Goal: Task Accomplishment & Management: Use online tool/utility

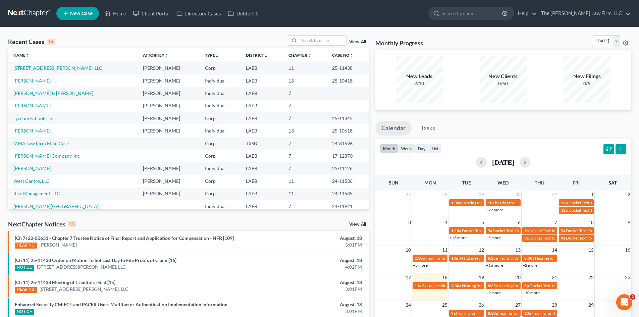
click at [35, 81] on link "[PERSON_NAME]" at bounding box center [31, 81] width 37 height 6
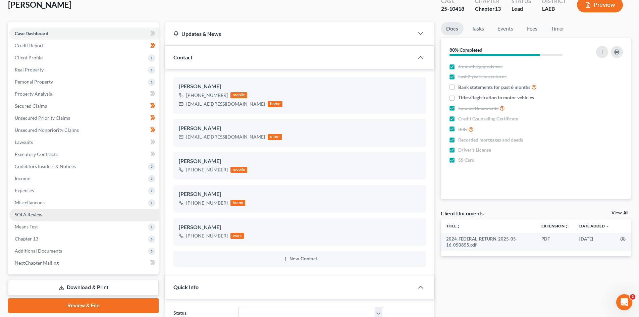
scroll to position [168, 0]
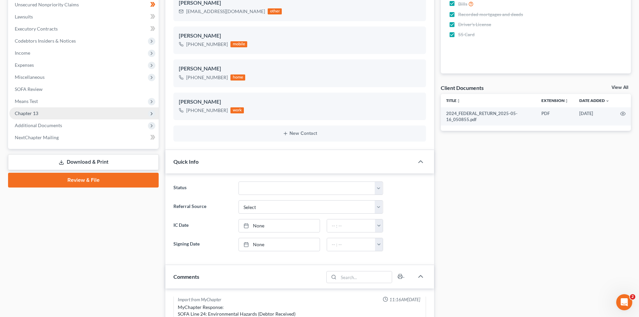
click at [43, 112] on span "Chapter 13" at bounding box center [83, 113] width 149 height 12
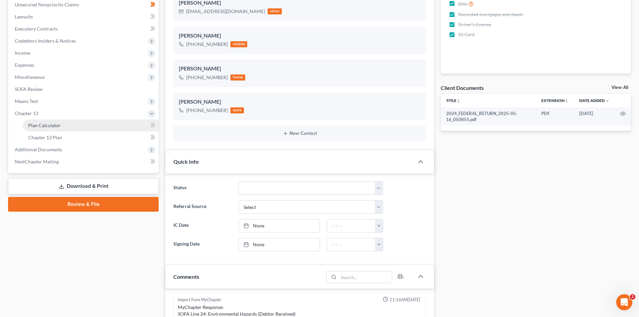
click at [55, 127] on span "Plan Calculator" at bounding box center [44, 126] width 33 height 6
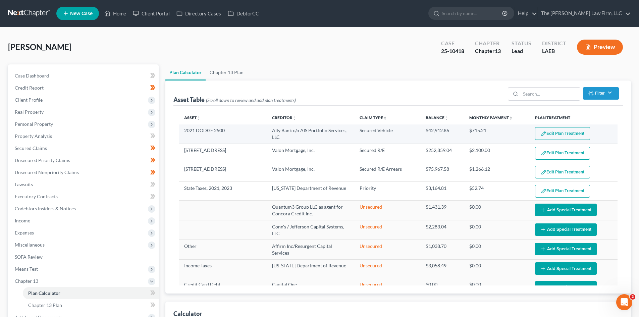
select select "59"
click at [544, 132] on button "Edit Plan Treatment" at bounding box center [562, 133] width 55 height 13
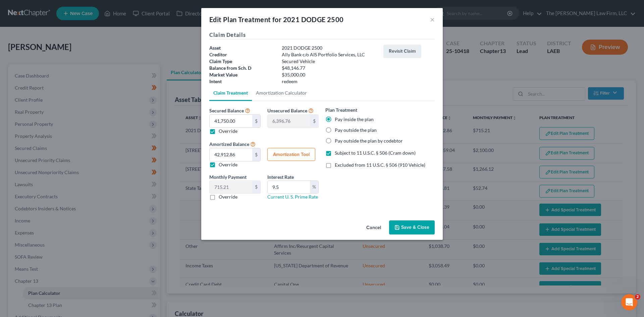
click at [418, 226] on button "Save & Close" at bounding box center [412, 228] width 46 height 14
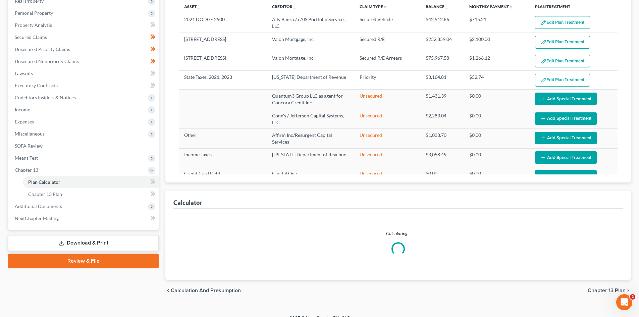
scroll to position [121, 0]
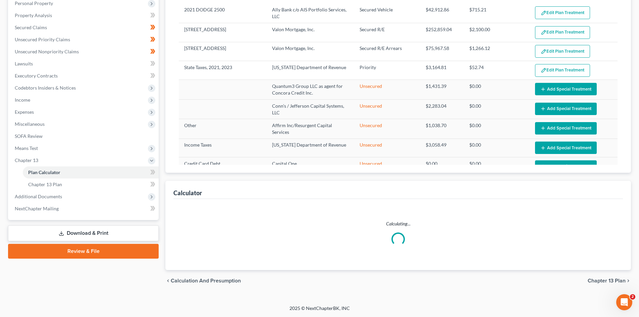
select select "59"
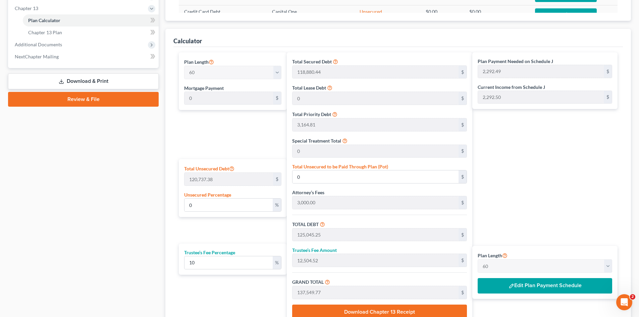
scroll to position [289, 0]
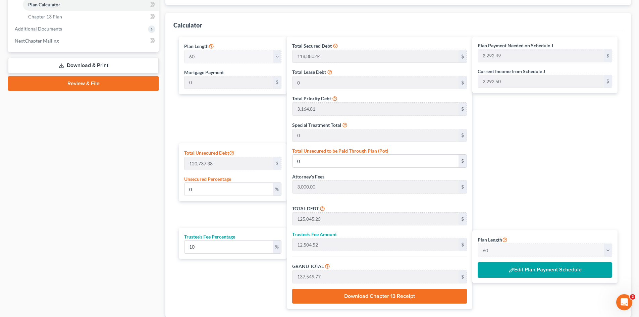
click at [532, 271] on button "Edit Plan Payment Schedule" at bounding box center [545, 269] width 135 height 15
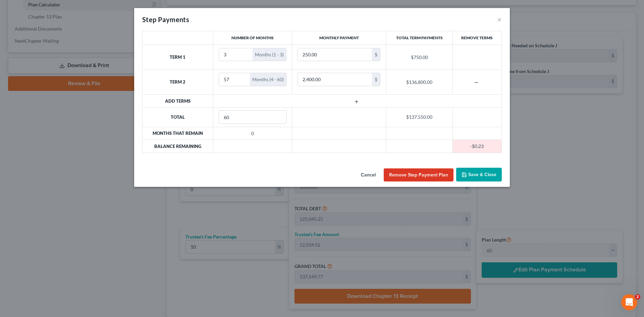
click at [373, 177] on button "Cancel" at bounding box center [369, 175] width 26 height 13
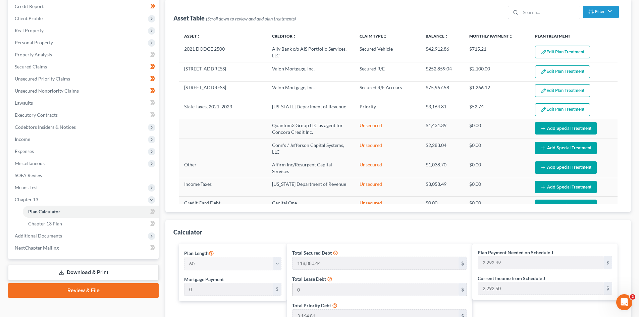
scroll to position [0, 0]
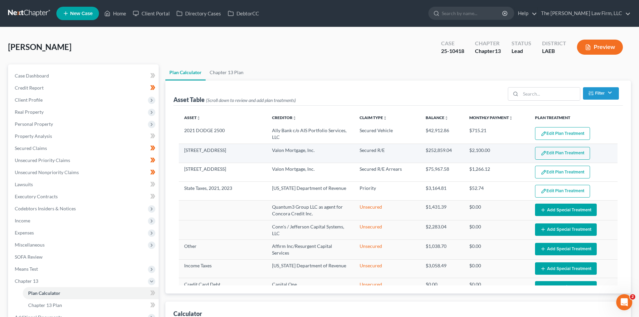
click at [558, 152] on button "Edit Plan Treatment" at bounding box center [562, 153] width 55 height 13
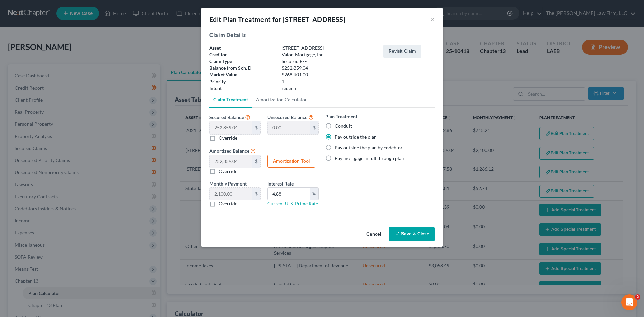
click at [375, 236] on button "Cancel" at bounding box center [374, 234] width 26 height 13
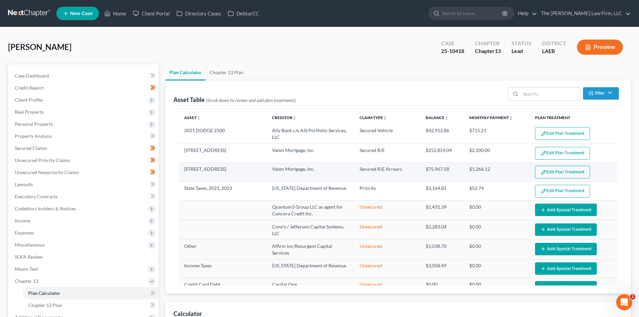
click at [541, 173] on img "button" at bounding box center [544, 173] width 6 height 6
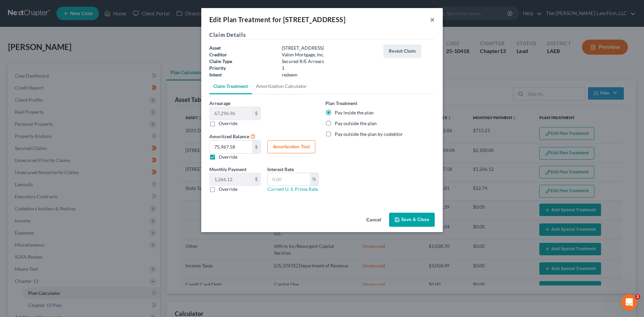
click at [434, 20] on button "×" at bounding box center [432, 19] width 5 height 8
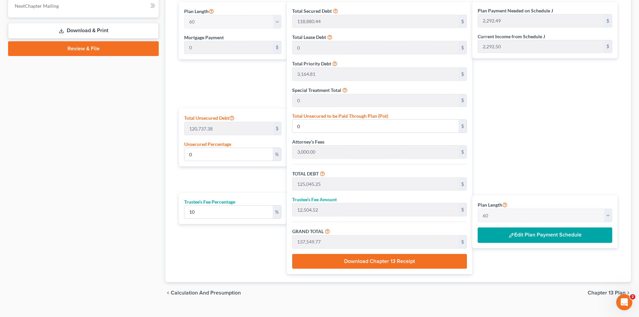
scroll to position [336, 0]
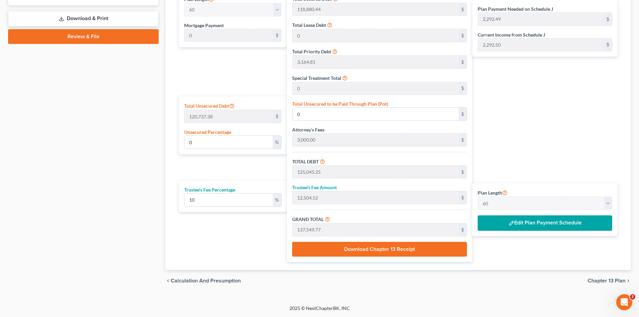
click at [358, 220] on div "GRAND TOTAL 137,549.77 $" at bounding box center [379, 226] width 175 height 21
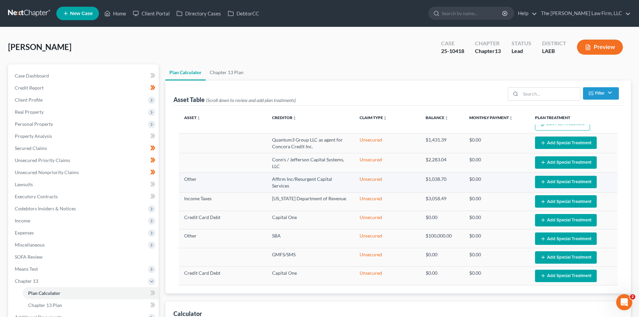
scroll to position [0, 0]
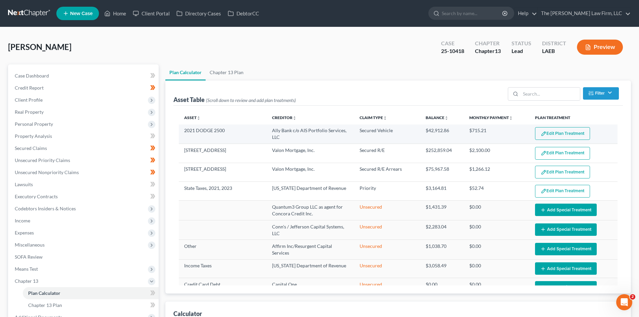
click at [544, 131] on button "Edit Plan Treatment" at bounding box center [562, 133] width 55 height 13
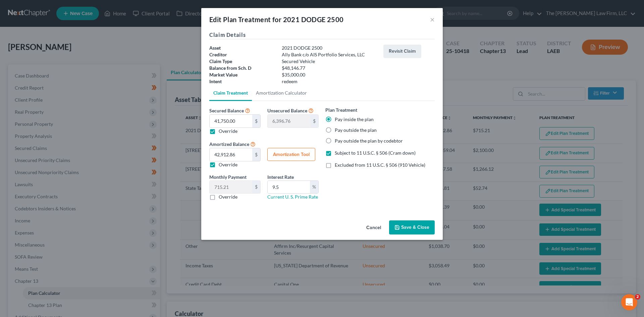
click at [435, 21] on div "Edit Plan Treatment for 2021 DODGE 2500 ×" at bounding box center [322, 19] width 242 height 23
click at [232, 133] on label "Override" at bounding box center [228, 131] width 19 height 7
click at [226, 132] on input "Override" at bounding box center [224, 130] width 4 height 4
checkbox input "false"
type input "0.00"
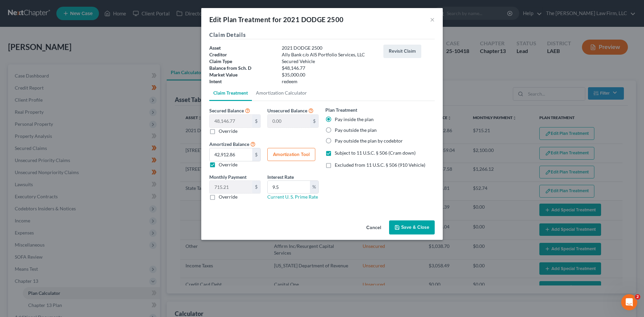
click at [219, 166] on label "Override" at bounding box center [228, 164] width 19 height 7
click at [222, 166] on input "Override" at bounding box center [224, 163] width 4 height 4
checkbox input "false"
type input "802.44"
click at [219, 130] on label "Override" at bounding box center [228, 131] width 19 height 7
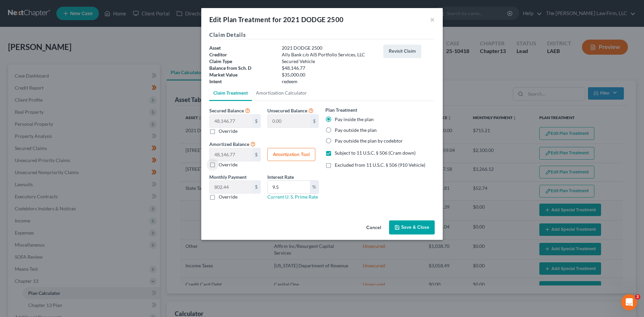
click at [222, 130] on input "Override" at bounding box center [224, 130] width 4 height 4
checkbox input "true"
type input "6,396.76"
type input "41,750.00"
type input "695.83"
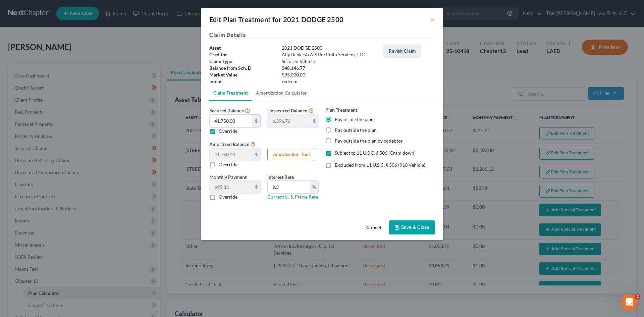
click at [233, 133] on label "Override" at bounding box center [228, 131] width 19 height 7
click at [226, 132] on input "Override" at bounding box center [224, 130] width 4 height 4
checkbox input "false"
type input "0.00"
type input "48,146.77"
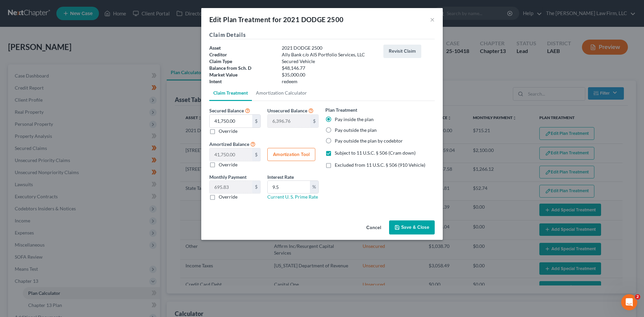
type input "802.44"
click at [233, 133] on label "Override" at bounding box center [228, 131] width 19 height 7
click at [226, 132] on input "Override" at bounding box center [224, 130] width 4 height 4
checkbox input "true"
type input "6,396.76"
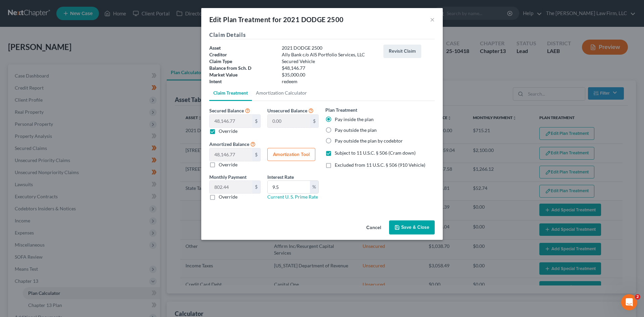
type input "41,750.00"
type input "695.83"
click at [233, 133] on label "Override" at bounding box center [228, 131] width 19 height 7
click at [226, 132] on input "Override" at bounding box center [224, 130] width 4 height 4
checkbox input "false"
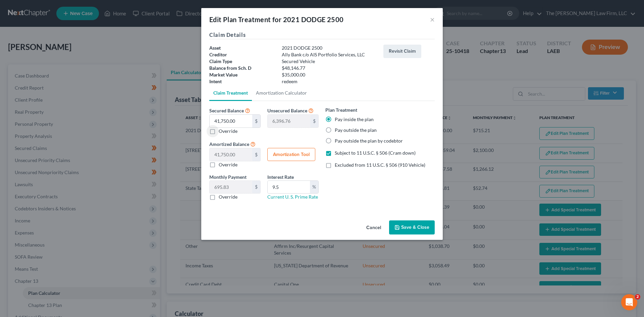
type input "0.00"
type input "48,146.77"
type input "802.44"
click at [227, 131] on label "Override" at bounding box center [228, 131] width 19 height 7
click at [226, 131] on input "Override" at bounding box center [224, 130] width 4 height 4
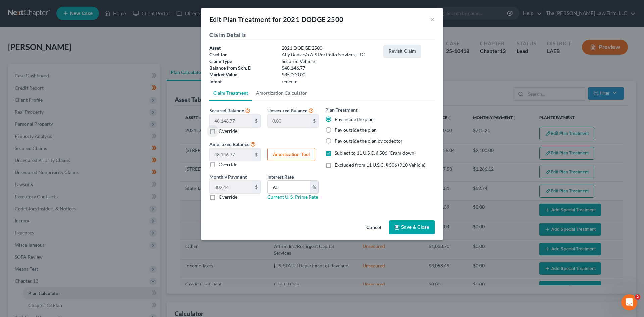
checkbox input "true"
type input "6,396.76"
type input "41,750.00"
type input "695.83"
paste input "8,146.77"
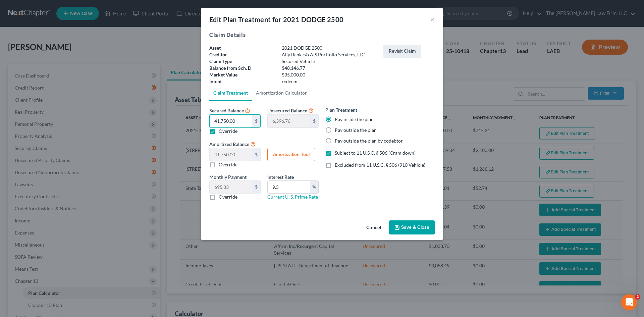
type input "48,146.77"
type input "0"
type input "48,146.77"
type input "802.44"
type input "48,146.77"
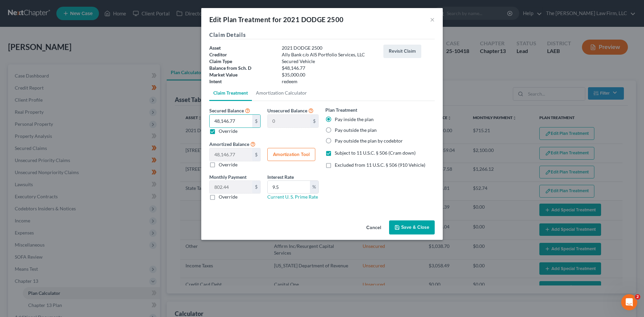
click at [362, 153] on span "Subject to 11 U.S.C. § 506 (Cram down)" at bounding box center [375, 153] width 81 height 6
click at [342, 153] on input "Subject to 11 U.S.C. § 506 (Cram down)" at bounding box center [340, 152] width 4 height 4
checkbox input "false"
paste input "1,750.00"
type input "41,750.00"
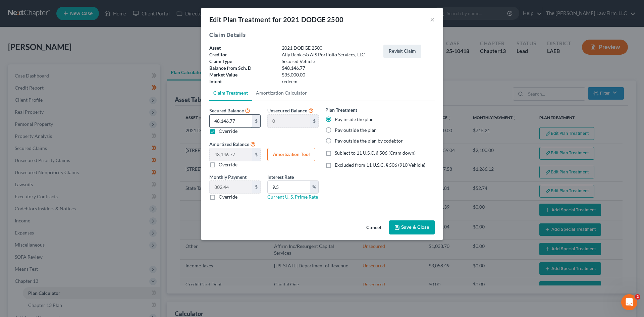
type input "6,396.76"
type input "41,750.00"
type input "695.83"
type input "41,750.00"
click at [366, 186] on div "Plan Treatment Pay inside the plan Pay outside the plan Pay outside the plan by…" at bounding box center [380, 155] width 116 height 99
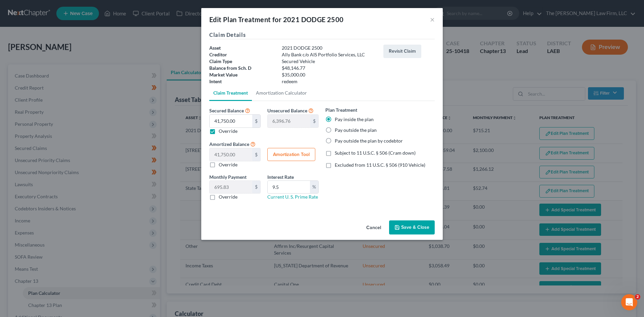
click at [425, 228] on button "Save & Close" at bounding box center [412, 228] width 46 height 14
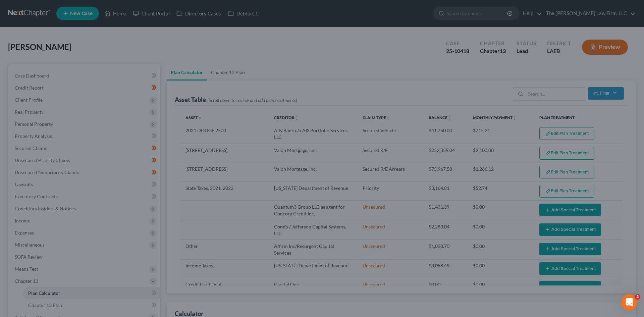
select select "59"
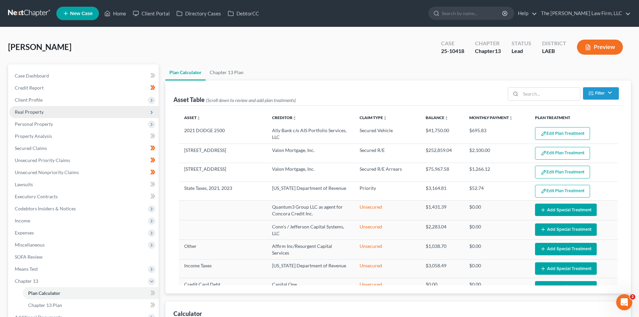
click at [29, 114] on span "Real Property" at bounding box center [29, 112] width 29 height 6
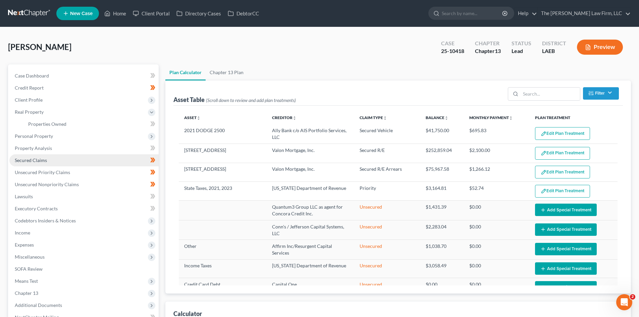
click at [45, 163] on link "Secured Claims" at bounding box center [83, 160] width 149 height 12
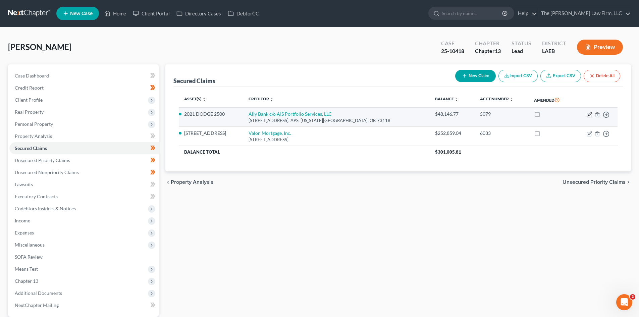
click at [589, 115] on icon "button" at bounding box center [590, 113] width 3 height 3
select select "37"
select select "1"
select select "0"
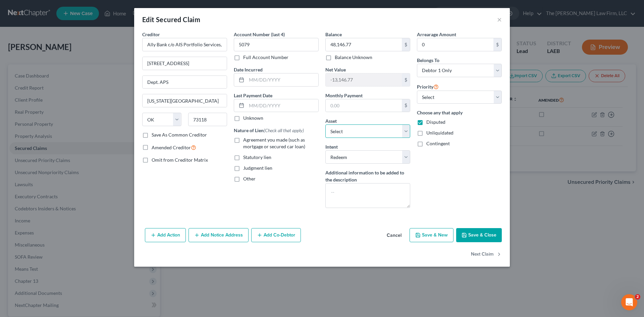
click at [377, 130] on select "Select Other Multiple Assets Other - Work tools - $5000.0 Cash (Cash on Hand) -…" at bounding box center [368, 131] width 85 height 13
click at [503, 23] on div "Edit Secured Claim ×" at bounding box center [322, 19] width 376 height 23
click at [501, 20] on button "×" at bounding box center [499, 19] width 5 height 8
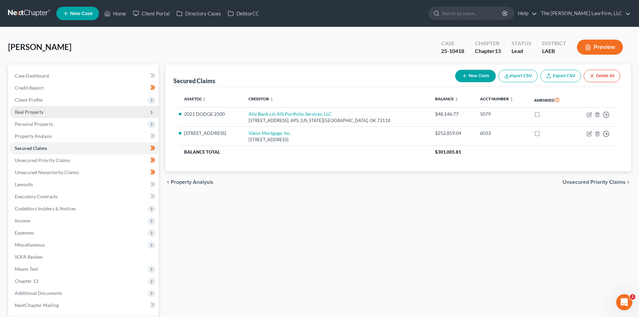
click at [26, 114] on span "Real Property" at bounding box center [29, 112] width 29 height 6
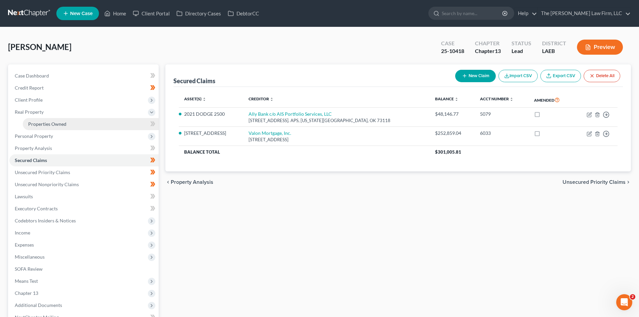
click at [36, 128] on link "Properties Owned" at bounding box center [91, 124] width 136 height 12
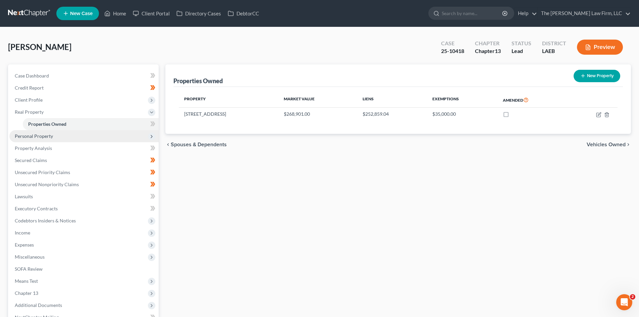
click at [47, 139] on span "Personal Property" at bounding box center [83, 136] width 149 height 12
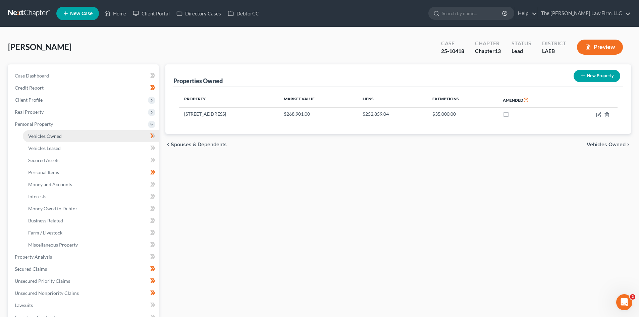
click at [48, 135] on span "Vehicles Owned" at bounding box center [45, 136] width 34 height 6
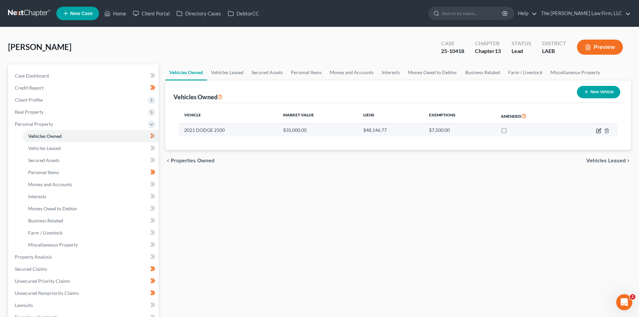
click at [601, 132] on icon "button" at bounding box center [599, 131] width 4 height 4
select select "0"
select select "5"
select select "0"
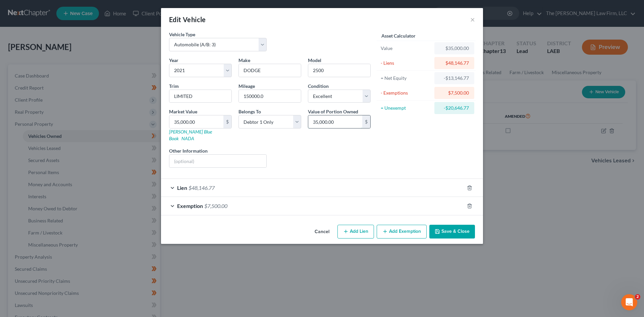
paste input "41,75"
type input "41,750.00"
click at [420, 120] on div "Asset Calculator Value $35,000.00 - Liens $48,146.77 = Net Equity -$13,146.77 -…" at bounding box center [426, 102] width 104 height 142
click at [462, 225] on button "Save & Close" at bounding box center [453, 232] width 46 height 14
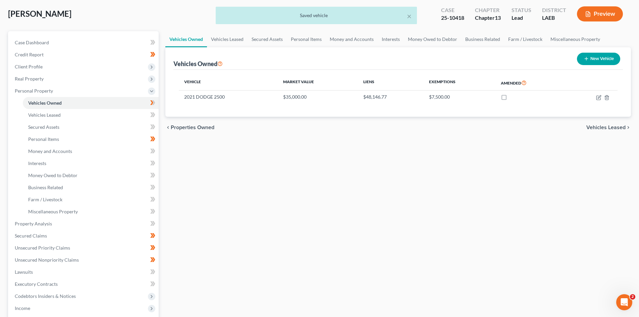
scroll to position [34, 0]
click at [599, 98] on icon "button" at bounding box center [598, 97] width 5 height 5
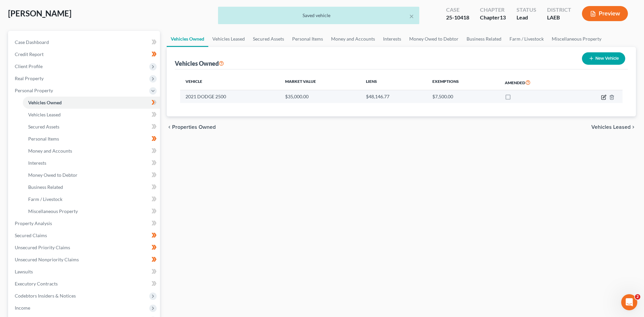
select select "0"
select select "5"
select select "0"
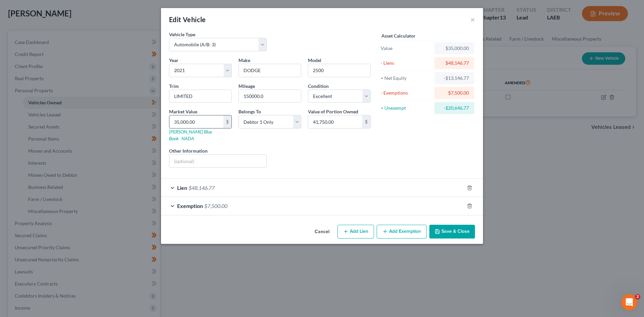
click at [206, 122] on input "35,000.00" at bounding box center [197, 121] width 54 height 13
paste input "41,75"
type input "41,750.00"
click at [316, 164] on div "Year Select 2026 2025 2024 2023 2022 2021 2020 2019 2018 2017 2016 2015 2014 20…" at bounding box center [270, 115] width 208 height 116
click at [458, 225] on button "Save & Close" at bounding box center [453, 232] width 46 height 14
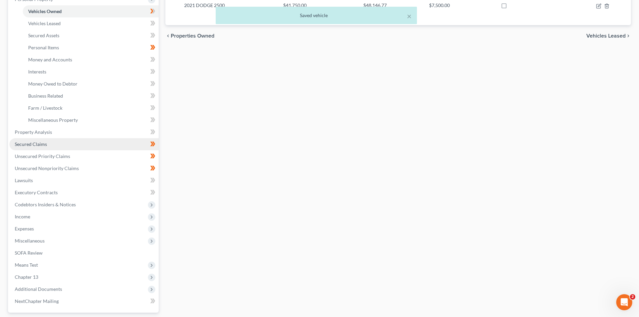
scroll to position [134, 0]
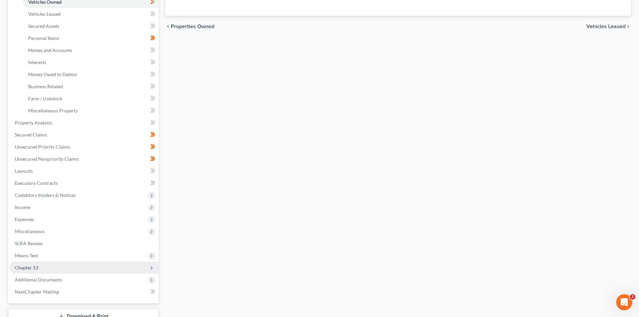
click at [64, 267] on span "Chapter 13" at bounding box center [83, 268] width 149 height 12
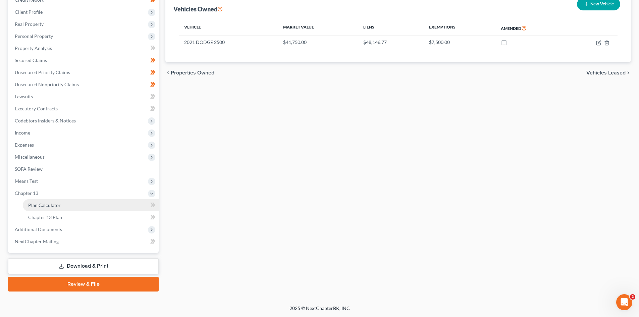
click at [58, 205] on span "Plan Calculator" at bounding box center [44, 205] width 33 height 6
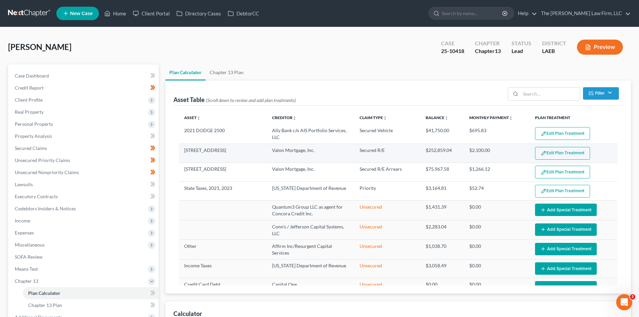
select select "59"
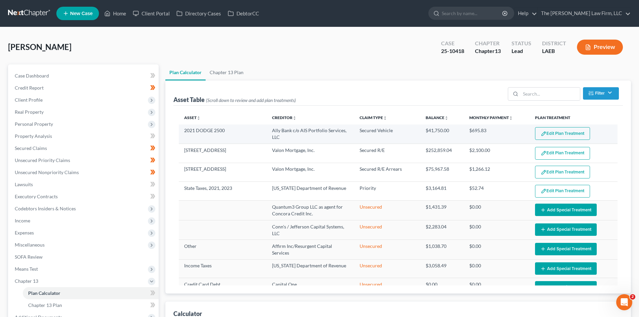
click at [555, 135] on button "Edit Plan Treatment" at bounding box center [562, 133] width 55 height 13
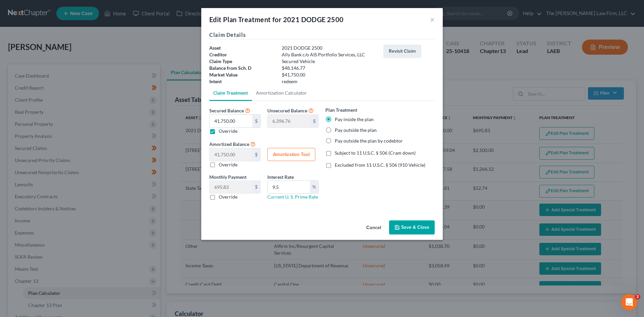
click at [369, 152] on span "Subject to 11 U.S.C. § 506 (Cram down)" at bounding box center [375, 153] width 81 height 6
click at [342, 152] on input "Subject to 11 U.S.C. § 506 (Cram down)" at bounding box center [340, 152] width 4 height 4
checkbox input "true"
click at [406, 226] on button "Save & Close" at bounding box center [412, 228] width 46 height 14
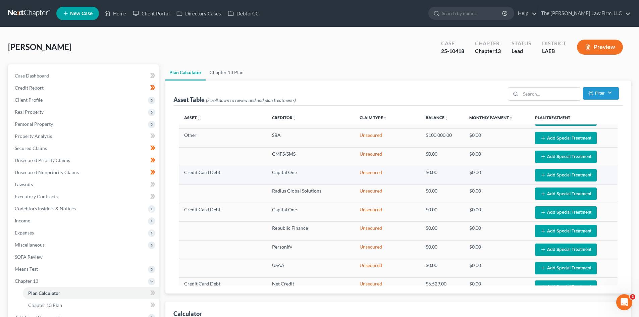
select select "59"
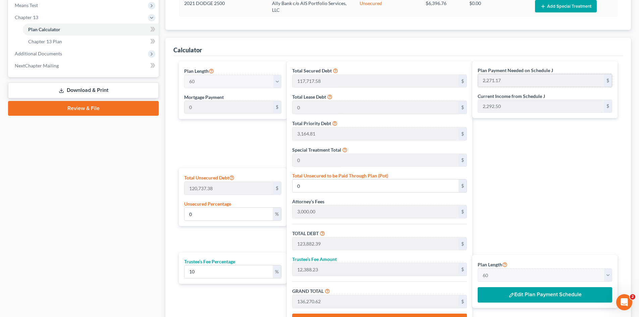
scroll to position [302, 0]
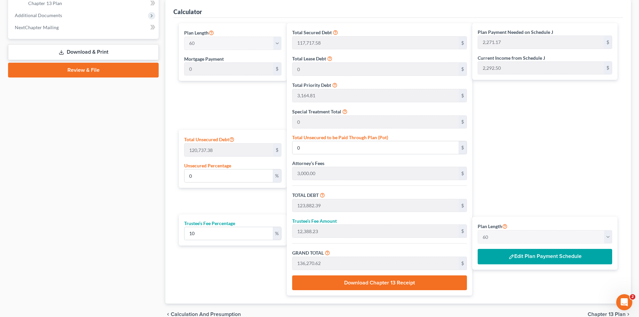
click at [555, 260] on button "Edit Plan Payment Schedule" at bounding box center [545, 256] width 135 height 15
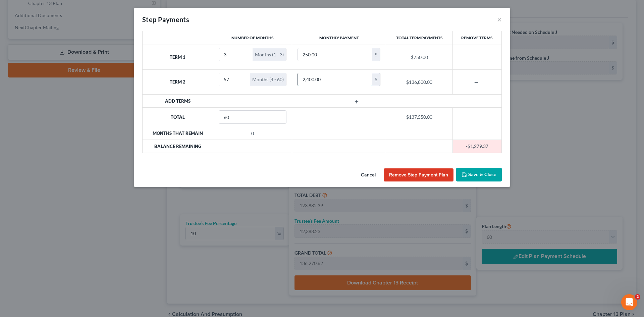
click at [309, 79] on input "2,400.00" at bounding box center [335, 79] width 74 height 13
click at [307, 80] on input "2,400.00" at bounding box center [335, 79] width 74 height 13
type input "2,500"
click at [473, 171] on button "Save & Close" at bounding box center [480, 175] width 46 height 14
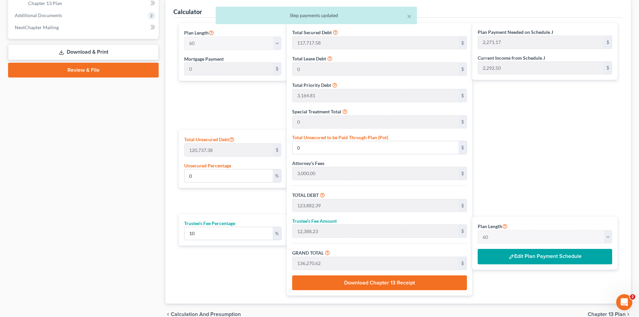
click at [564, 259] on button "Edit Plan Payment Schedule" at bounding box center [545, 256] width 135 height 15
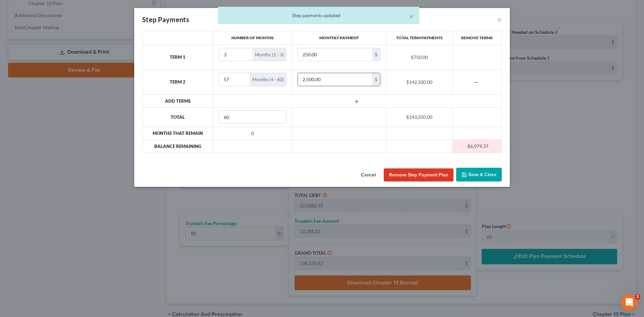
click at [325, 83] on input "2,500.00" at bounding box center [335, 79] width 74 height 13
click at [336, 80] on input "2,500.00" at bounding box center [335, 79] width 74 height 13
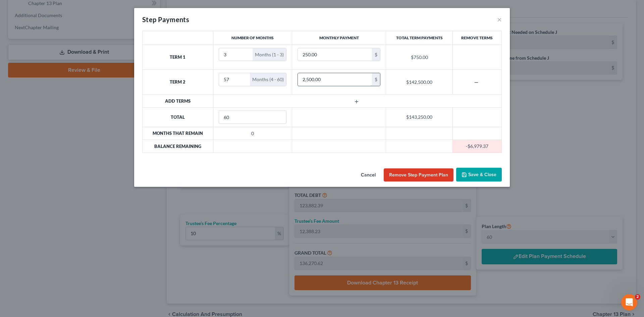
click at [335, 80] on input "2,500.00" at bounding box center [335, 79] width 74 height 13
click at [311, 78] on input "2,500.00" at bounding box center [335, 79] width 74 height 13
click at [309, 80] on input "2,500.00" at bounding box center [335, 79] width 74 height 13
type input "2,380"
click at [490, 172] on button "Save & Close" at bounding box center [480, 175] width 46 height 14
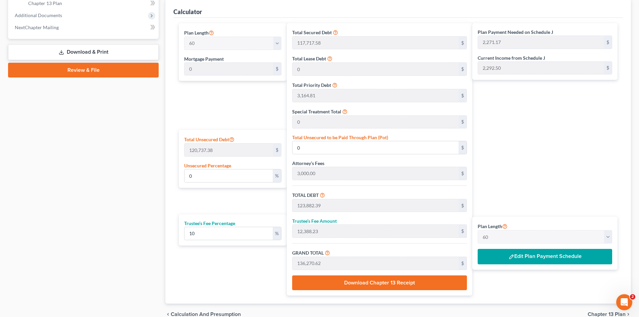
click at [503, 88] on div "Plan Payment Needed on Schedule J 2,271.17 $ Current Income from Schedule J 2,2…" at bounding box center [547, 159] width 149 height 273
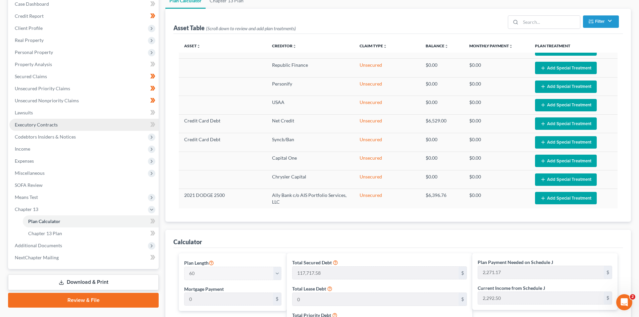
scroll to position [67, 0]
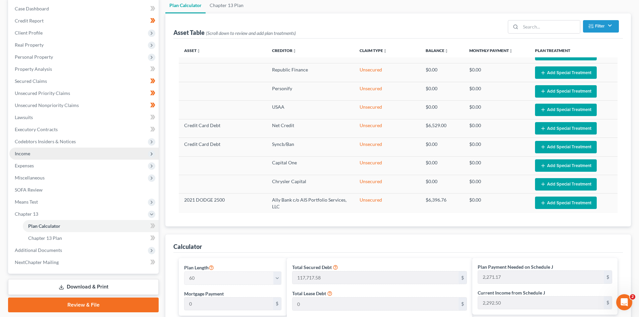
click at [29, 156] on span "Income" at bounding box center [22, 154] width 15 height 6
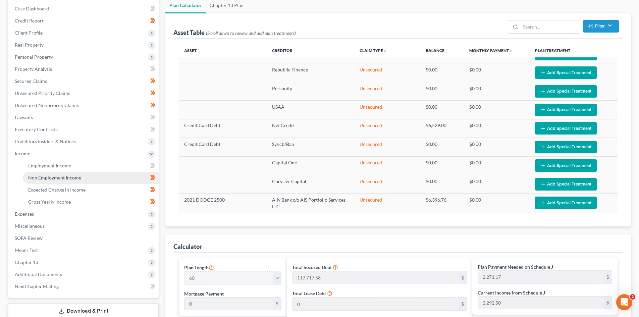
click at [81, 179] on link "Non Employment Income" at bounding box center [91, 178] width 136 height 12
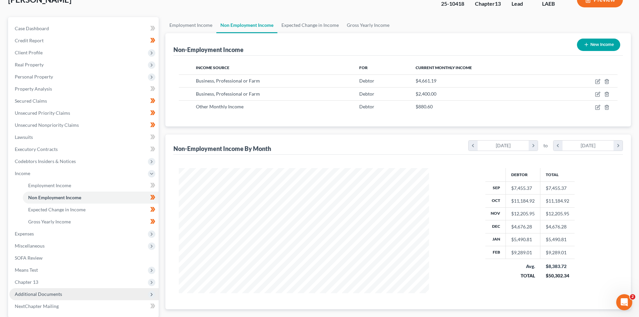
scroll to position [112, 0]
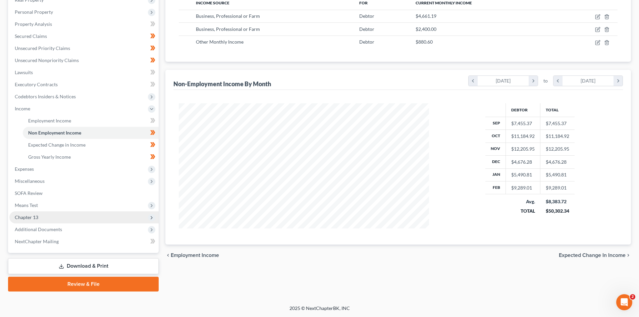
click at [59, 217] on span "Chapter 13" at bounding box center [83, 217] width 149 height 12
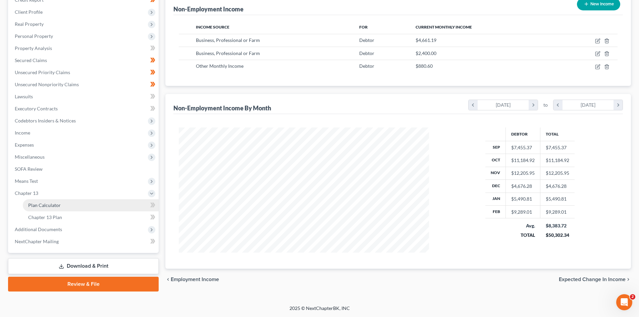
click at [57, 204] on span "Plan Calculator" at bounding box center [44, 205] width 33 height 6
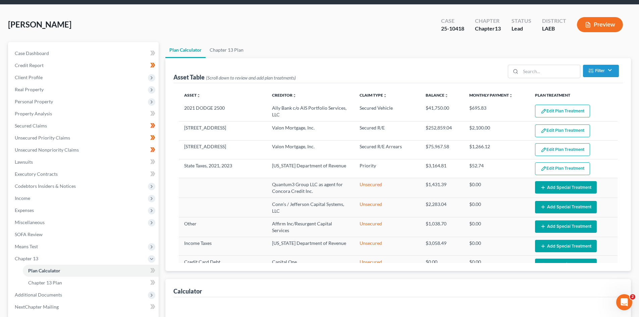
select select "59"
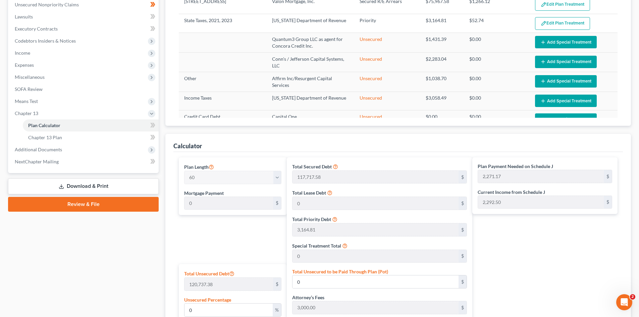
scroll to position [302, 0]
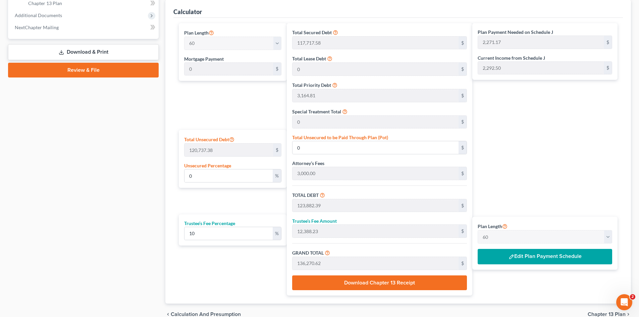
click at [549, 255] on button "Edit Plan Payment Schedule" at bounding box center [545, 256] width 135 height 15
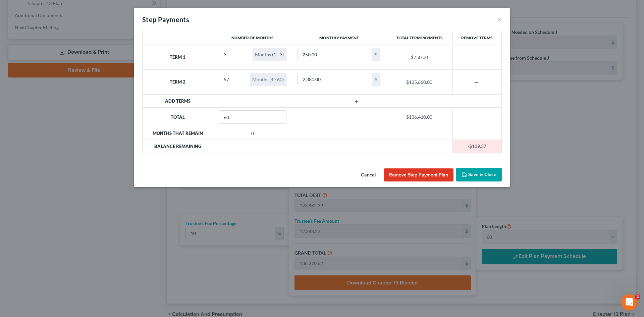
click at [369, 177] on button "Cancel" at bounding box center [369, 175] width 26 height 13
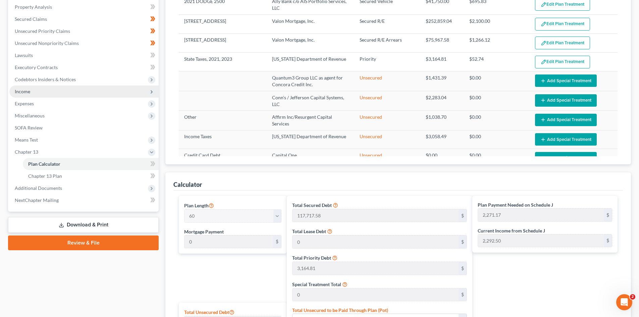
scroll to position [67, 0]
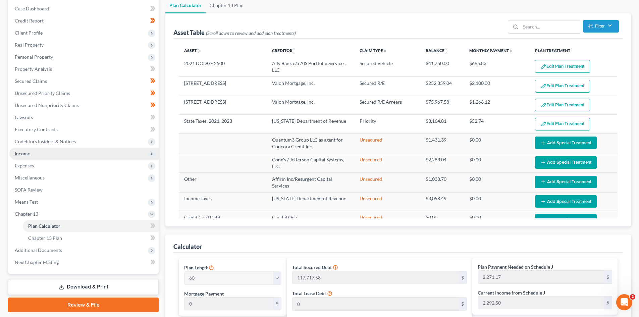
click at [32, 153] on span "Income" at bounding box center [83, 154] width 149 height 12
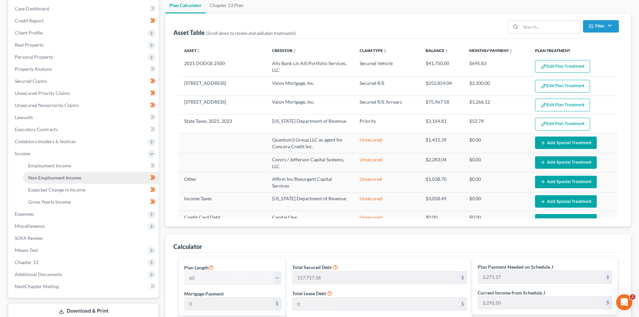
click at [57, 181] on link "Non Employment Income" at bounding box center [91, 178] width 136 height 12
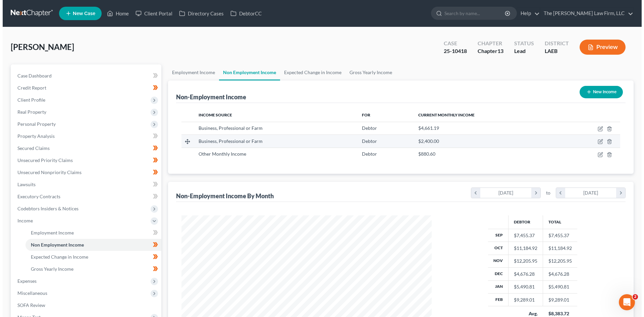
scroll to position [125, 264]
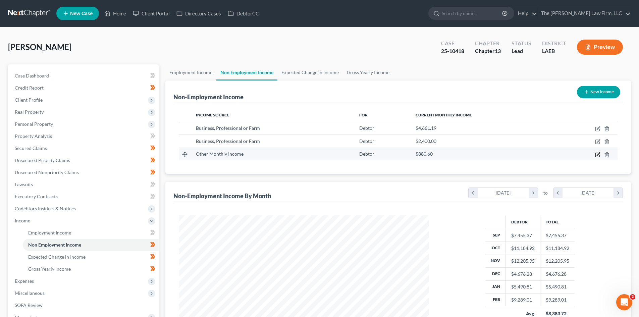
click at [598, 156] on icon "button" at bounding box center [597, 154] width 5 height 5
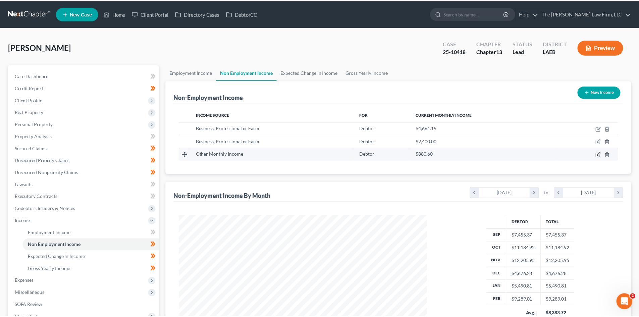
scroll to position [126, 266]
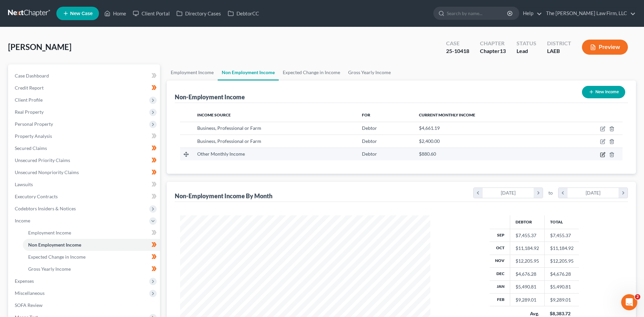
select select "13"
select select "0"
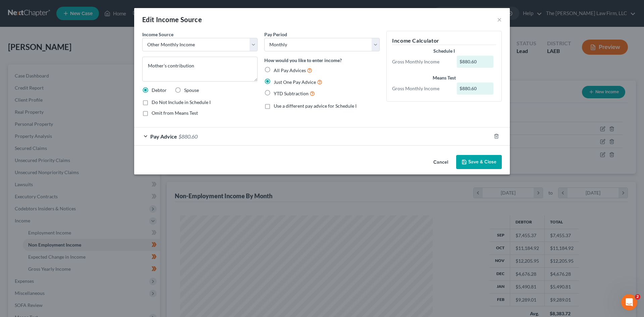
click at [165, 137] on span "Pay Advice" at bounding box center [163, 136] width 27 height 6
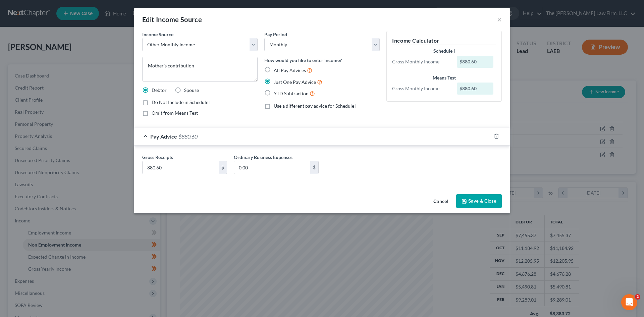
click at [440, 201] on button "Cancel" at bounding box center [441, 201] width 26 height 13
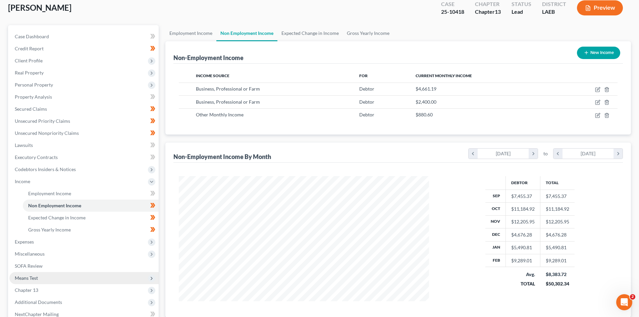
scroll to position [112, 0]
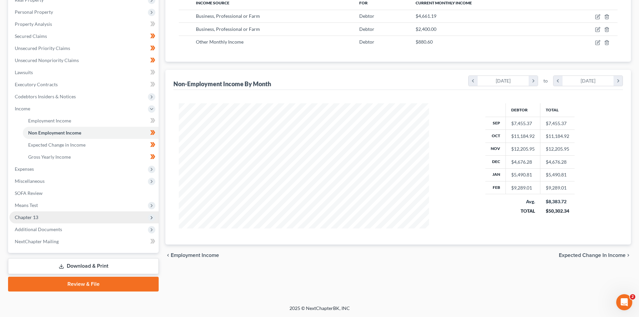
click at [48, 221] on span "Chapter 13" at bounding box center [83, 217] width 149 height 12
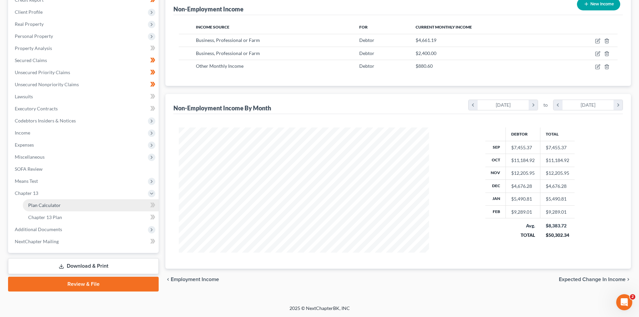
click at [57, 206] on span "Plan Calculator" at bounding box center [44, 205] width 33 height 6
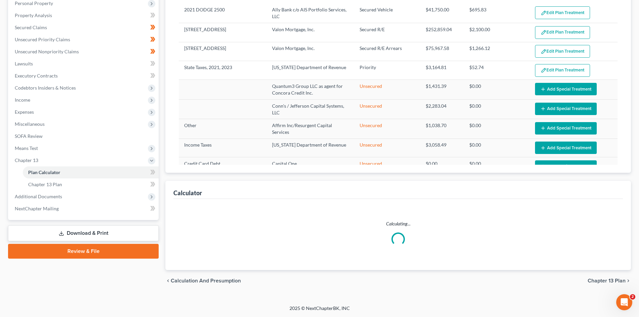
select select "59"
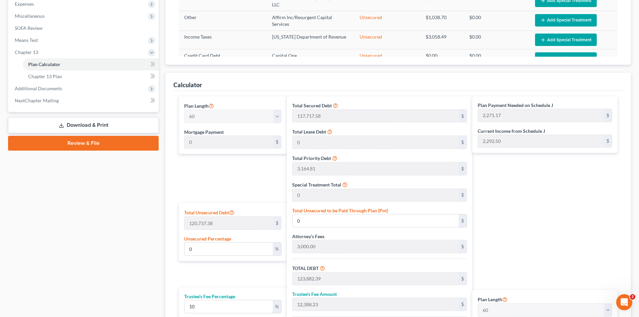
scroll to position [289, 0]
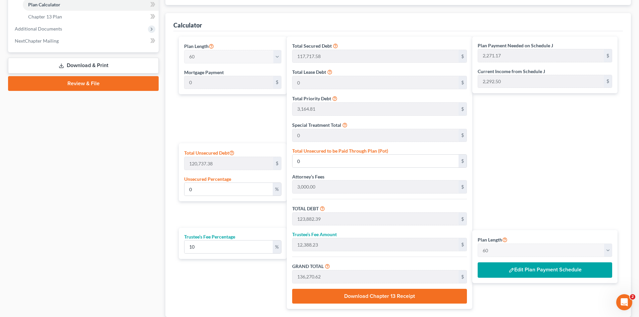
click at [527, 267] on button "Edit Plan Payment Schedule" at bounding box center [545, 269] width 135 height 15
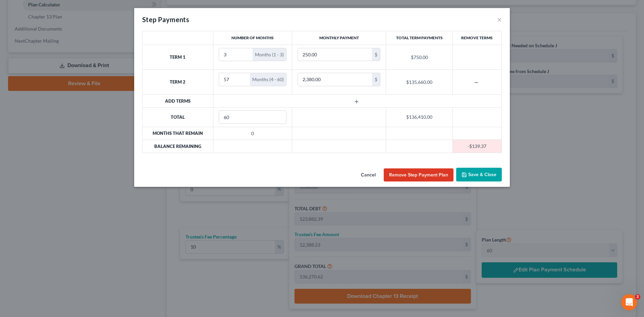
click at [374, 172] on button "Cancel" at bounding box center [369, 175] width 26 height 13
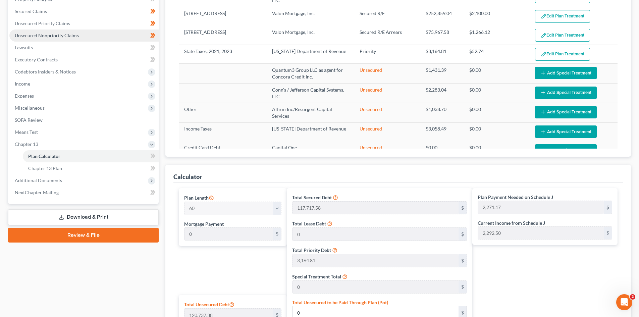
scroll to position [121, 0]
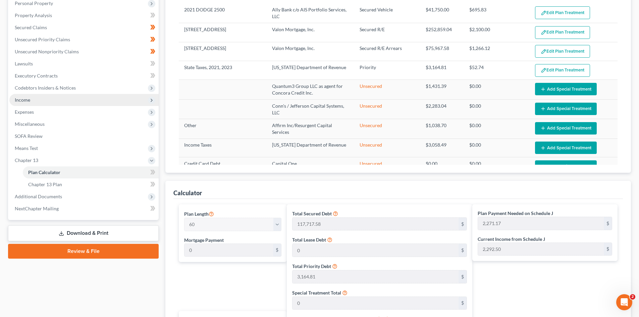
click at [25, 98] on span "Income" at bounding box center [22, 100] width 15 height 6
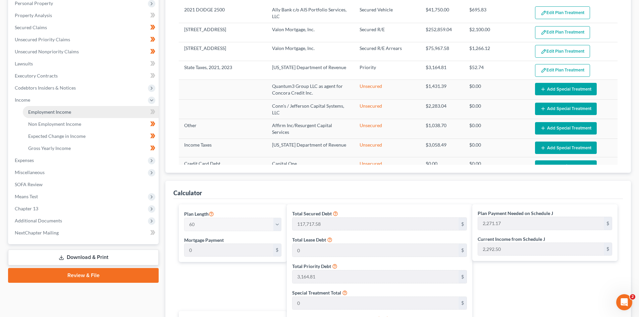
click at [55, 111] on span "Employment Income" at bounding box center [49, 112] width 43 height 6
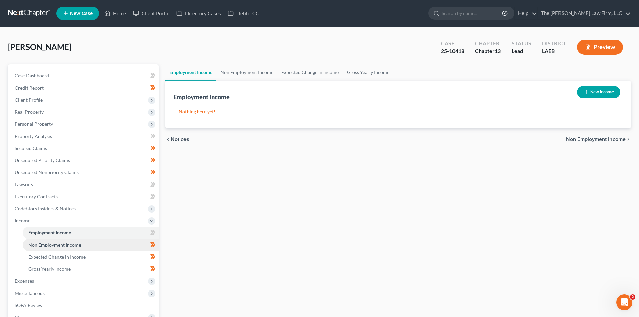
click at [58, 245] on span "Non Employment Income" at bounding box center [54, 245] width 53 height 6
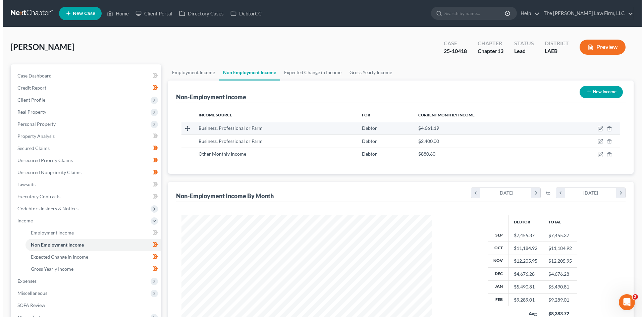
scroll to position [125, 264]
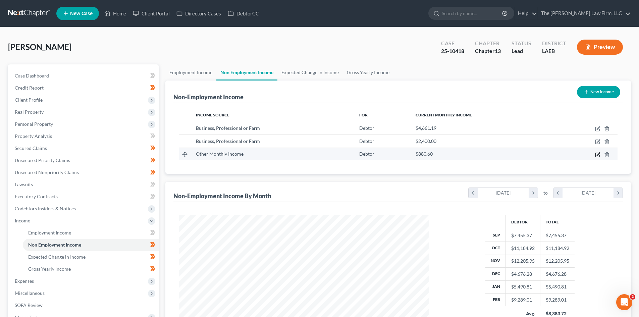
click at [597, 156] on icon "button" at bounding box center [597, 154] width 5 height 5
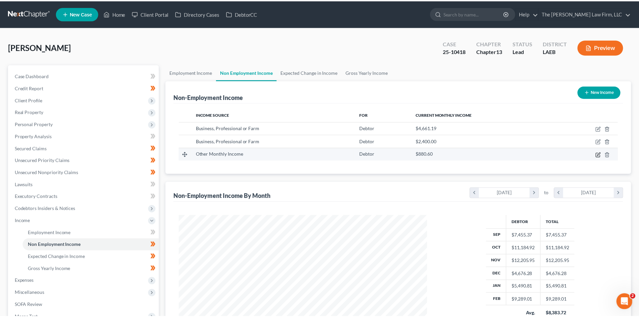
scroll to position [126, 266]
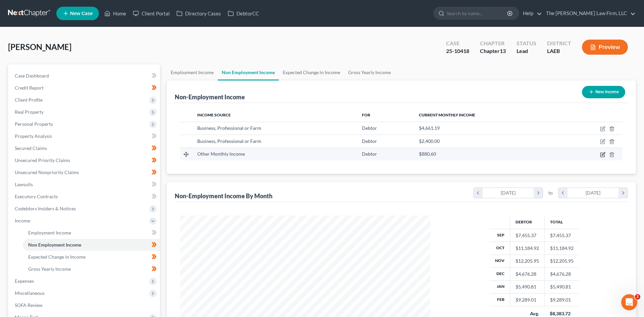
select select "13"
select select "0"
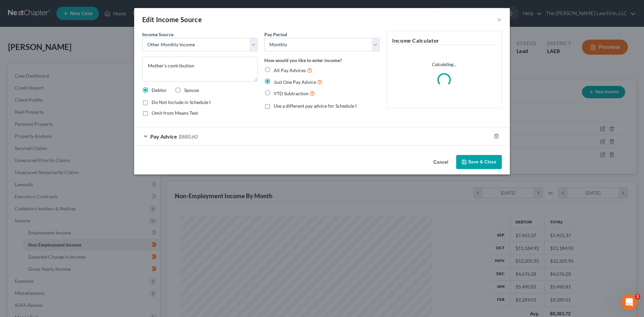
click at [199, 132] on div "Pay Advice $880.60" at bounding box center [312, 137] width 357 height 18
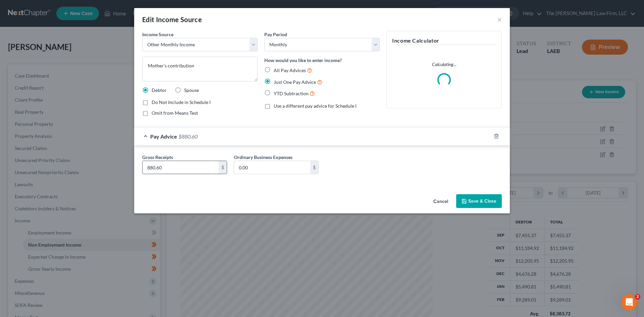
click at [164, 166] on input "880.60" at bounding box center [181, 167] width 76 height 13
type input "975.00"
click at [462, 203] on icon "button" at bounding box center [464, 201] width 5 height 5
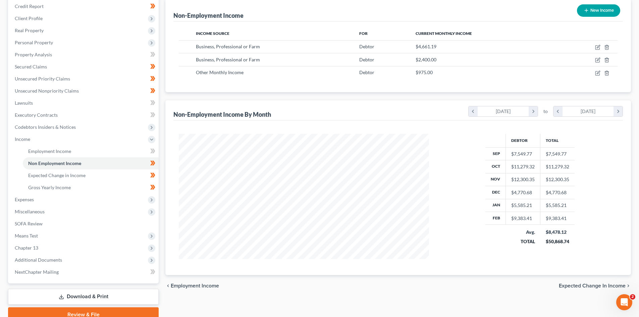
scroll to position [101, 0]
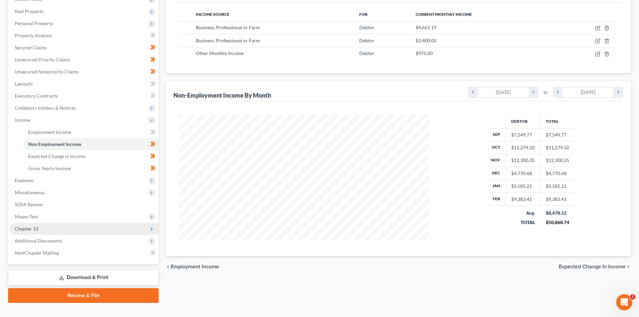
click at [57, 228] on span "Chapter 13" at bounding box center [83, 229] width 149 height 12
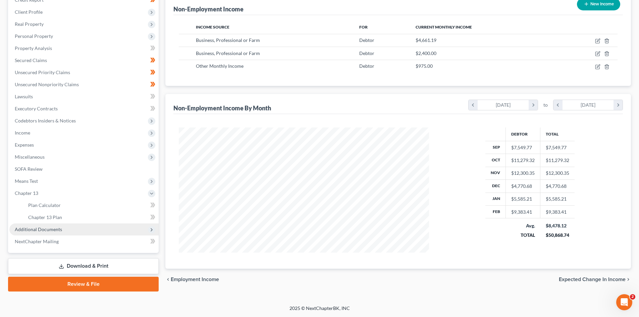
scroll to position [88, 0]
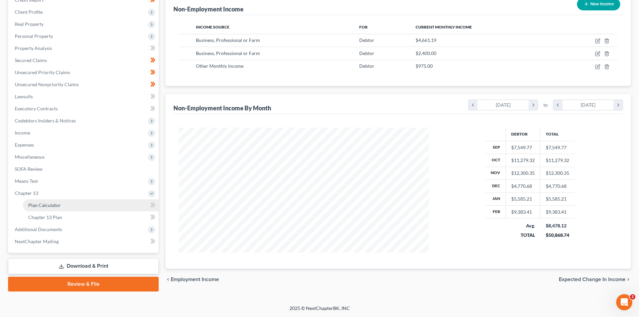
click at [56, 207] on span "Plan Calculator" at bounding box center [44, 205] width 33 height 6
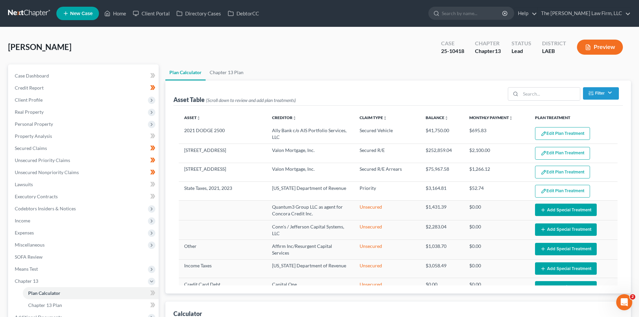
select select "59"
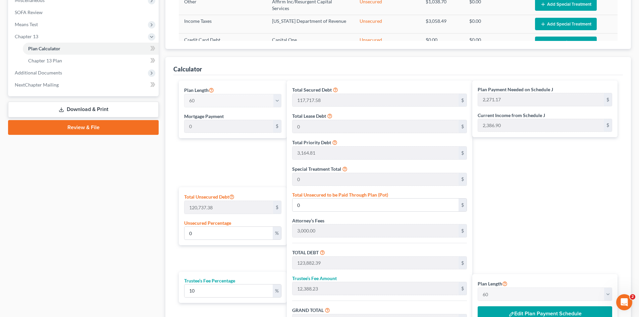
scroll to position [302, 0]
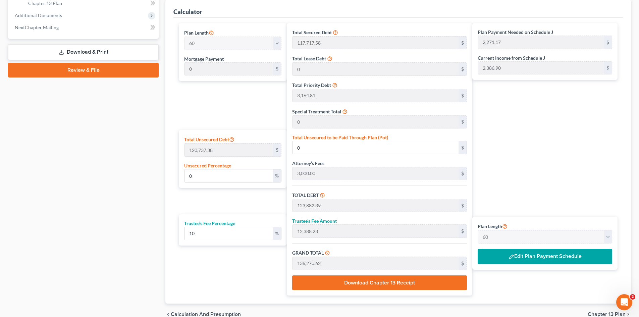
click at [550, 259] on button "Edit Plan Payment Schedule" at bounding box center [545, 256] width 135 height 15
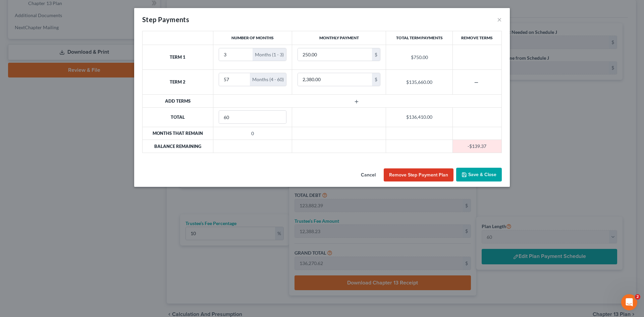
click at [361, 176] on button "Cancel" at bounding box center [369, 175] width 26 height 13
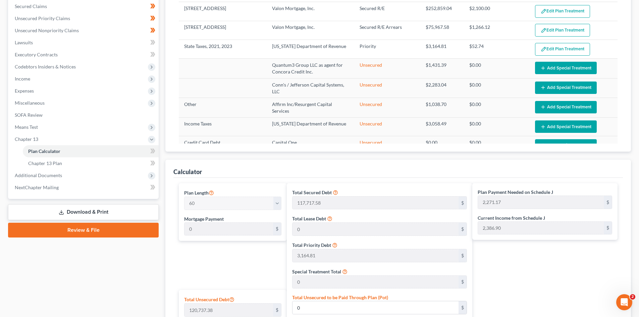
scroll to position [134, 0]
